Goal: Transaction & Acquisition: Purchase product/service

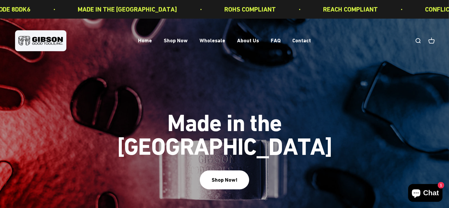
click at [418, 40] on link "Open search" at bounding box center [418, 41] width 6 height 6
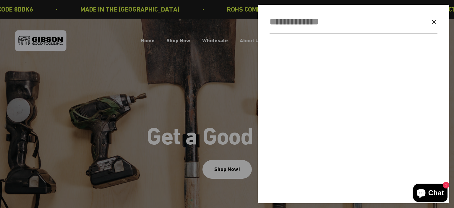
paste input "********"
type input "*"
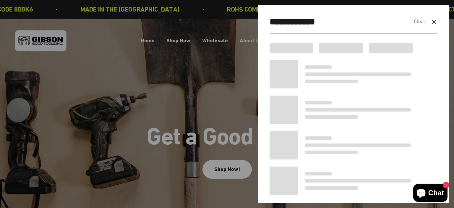
type input "**********"
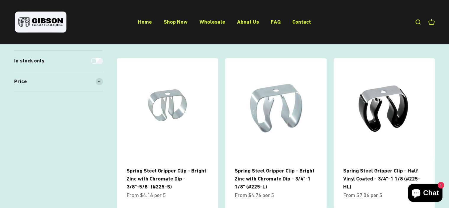
scroll to position [424, 0]
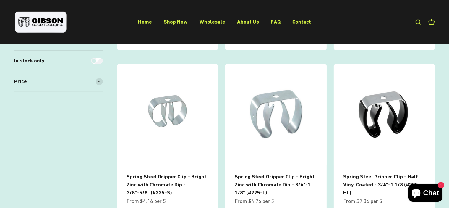
click at [309, 56] on product-list "+ Quick add Spring Steel Gripper Clip - Nylon Coated – 1 3/4” - 2” (#250-FC) Sa…" at bounding box center [276, 57] width 318 height 646
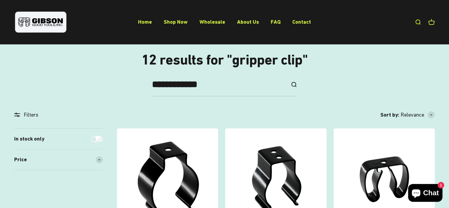
scroll to position [129, 0]
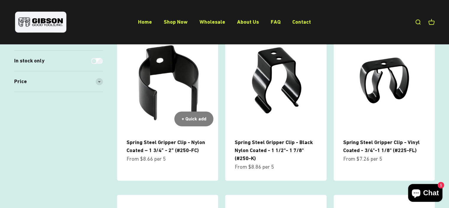
click at [173, 93] on img at bounding box center [167, 80] width 101 height 101
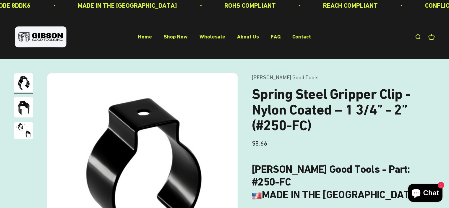
scroll to position [98, 0]
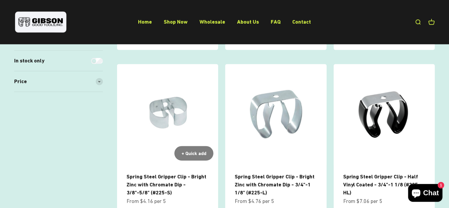
scroll to position [325, 0]
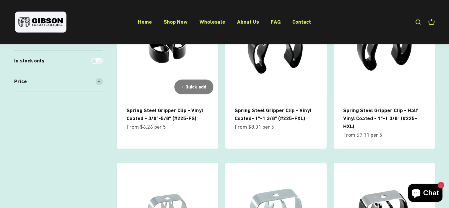
click at [165, 58] on img at bounding box center [167, 48] width 101 height 101
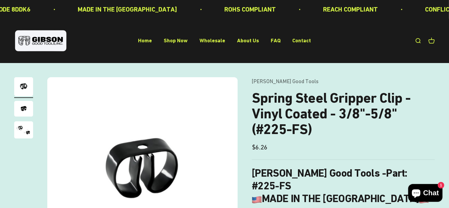
scroll to position [197, 0]
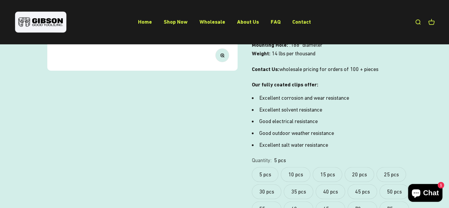
click at [301, 167] on label "10 pcs" at bounding box center [296, 174] width 30 height 15
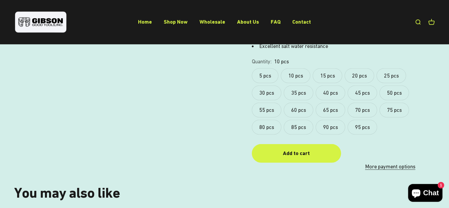
click at [364, 120] on label "95 pcs" at bounding box center [362, 127] width 30 height 15
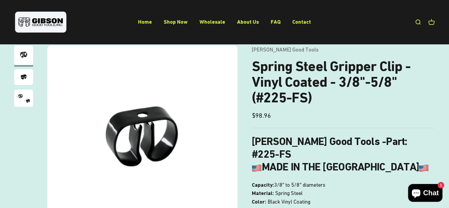
scroll to position [30, 0]
